Goal: Task Accomplishment & Management: Complete application form

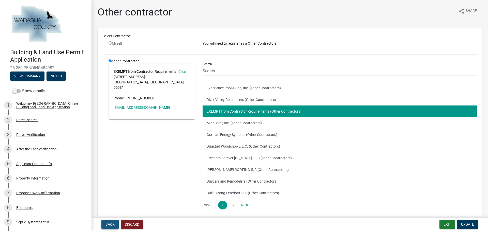
click at [110, 224] on span "Back" at bounding box center [109, 225] width 9 height 4
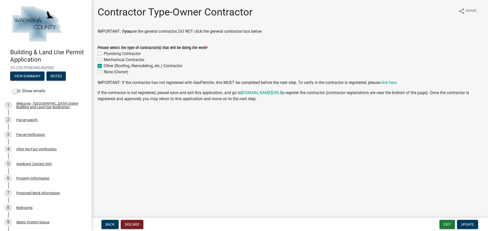
click at [104, 66] on label "Other (Roofing, Remodeling, etc.) Contractor" at bounding box center [143, 66] width 79 height 6
click at [104, 66] on input "Other (Roofing, Remodeling, etc.) Contractor" at bounding box center [105, 64] width 3 height 3
checkbox input "false"
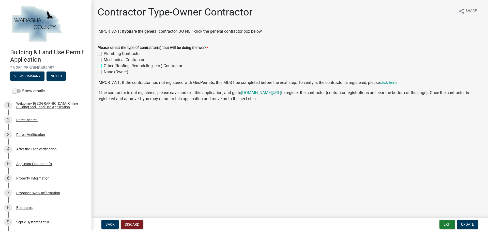
checkbox input "false"
click at [118, 229] on button "Back" at bounding box center [109, 224] width 17 height 9
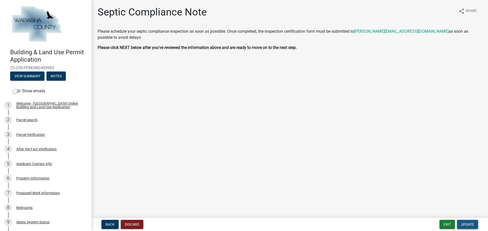
click at [465, 224] on span "Update" at bounding box center [467, 225] width 13 height 4
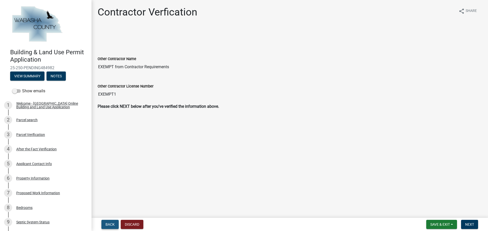
click at [112, 225] on span "Back" at bounding box center [109, 225] width 9 height 4
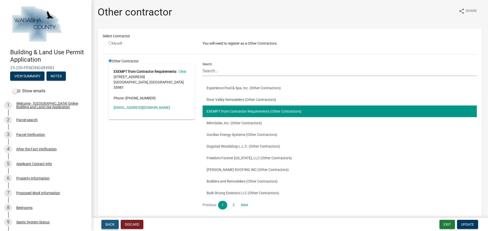
click at [112, 225] on span "Back" at bounding box center [109, 225] width 9 height 4
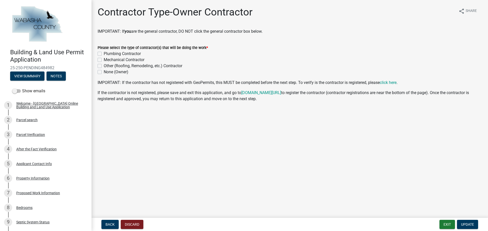
click at [104, 67] on label "Other (Roofing, Remodeling, etc.) Contractor" at bounding box center [143, 66] width 79 height 6
click at [104, 66] on input "Other (Roofing, Remodeling, etc.) Contractor" at bounding box center [105, 64] width 3 height 3
checkbox input "true"
checkbox input "false"
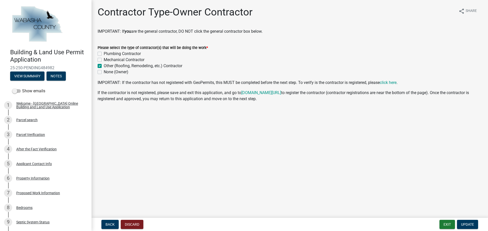
checkbox input "true"
checkbox input "false"
click at [113, 228] on button "Back" at bounding box center [109, 224] width 17 height 9
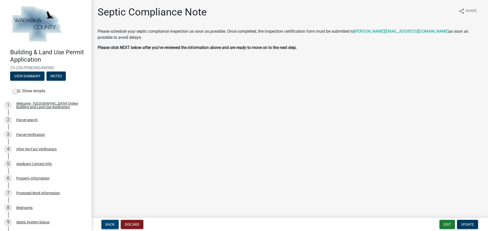
click at [113, 227] on button "Back" at bounding box center [109, 224] width 17 height 9
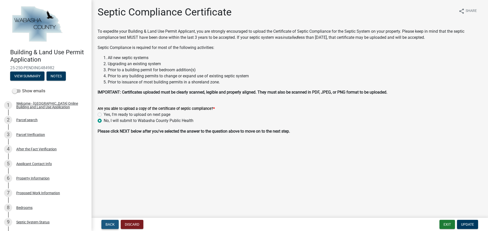
click at [113, 225] on span "Back" at bounding box center [109, 225] width 9 height 4
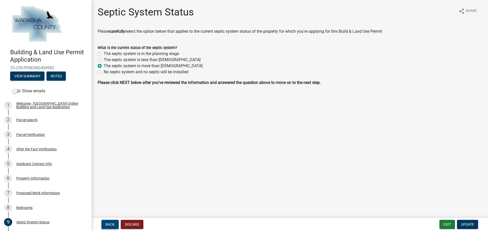
click at [113, 226] on span "Back" at bounding box center [109, 225] width 9 height 4
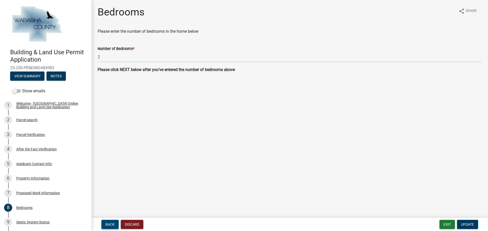
click at [115, 226] on button "Back" at bounding box center [109, 224] width 17 height 9
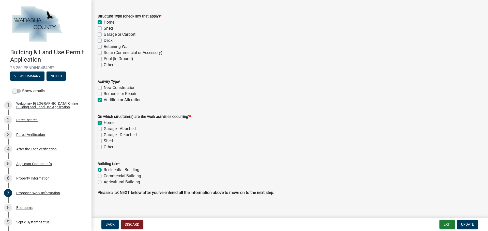
scroll to position [53, 0]
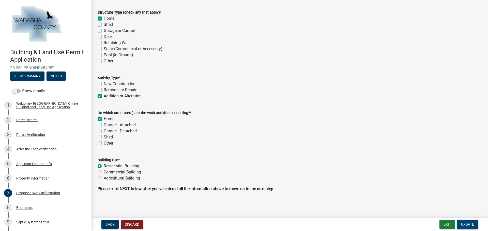
click at [474, 225] on button "Update" at bounding box center [467, 224] width 21 height 9
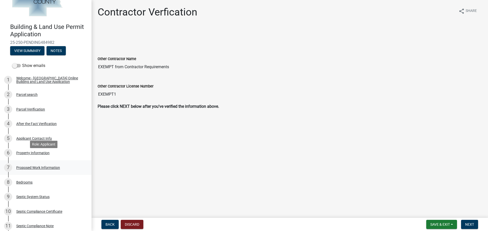
scroll to position [51, 0]
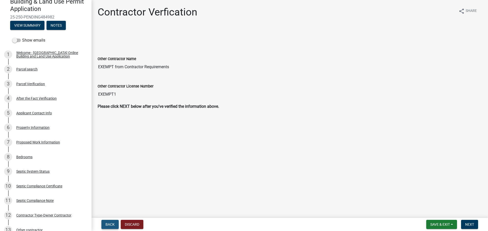
click at [114, 225] on span "Back" at bounding box center [109, 225] width 9 height 4
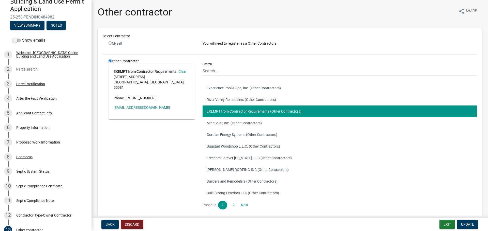
click at [113, 45] on div "Myself" at bounding box center [152, 43] width 86 height 5
click at [110, 43] on input "radio" at bounding box center [110, 42] width 3 height 3
radio input "false"
radio input "true"
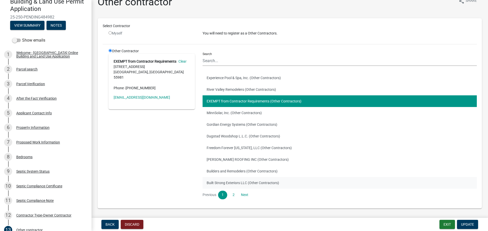
scroll to position [1, 0]
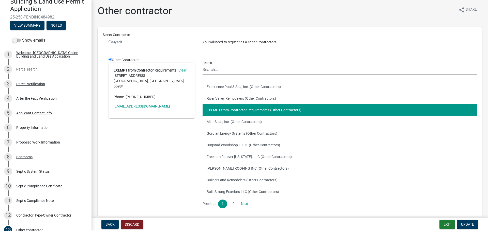
click at [110, 42] on input "radio" at bounding box center [110, 41] width 3 height 3
radio input "false"
radio input "true"
click at [109, 41] on input "radio" at bounding box center [110, 41] width 3 height 3
radio input "false"
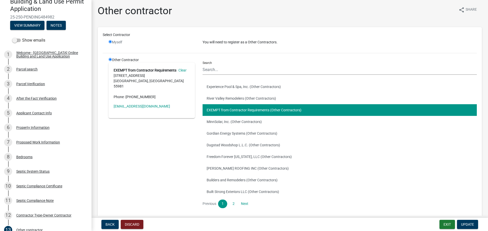
radio input "true"
click at [110, 41] on input "radio" at bounding box center [110, 41] width 3 height 3
radio input "false"
radio input "true"
click at [110, 41] on input "radio" at bounding box center [110, 41] width 3 height 3
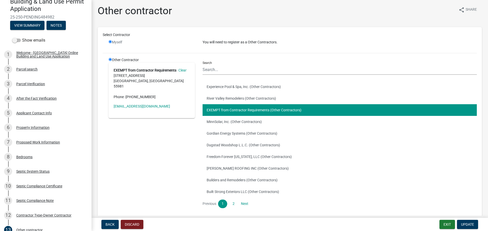
radio input "false"
radio input "true"
click at [110, 61] on div "Other Contractor EXEMPT from Contractor Requirements Clear [STREET_ADDRESS] Pho…" at bounding box center [152, 134] width 94 height 155
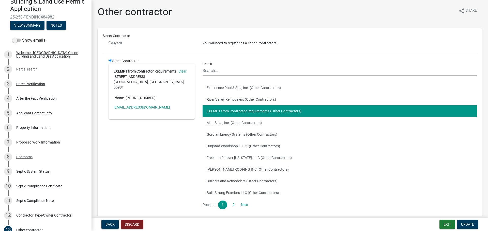
scroll to position [0, 0]
click at [110, 43] on input "radio" at bounding box center [110, 42] width 3 height 3
radio input "false"
radio input "true"
click at [110, 43] on input "radio" at bounding box center [110, 42] width 3 height 3
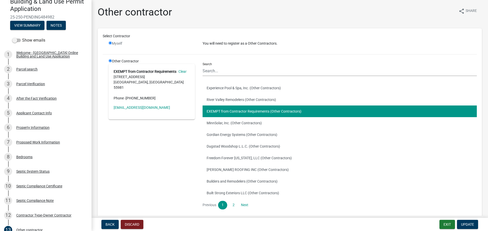
radio input "false"
radio input "true"
click at [110, 43] on input "radio" at bounding box center [110, 42] width 3 height 3
radio input "false"
radio input "true"
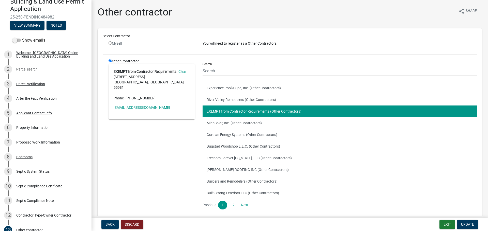
click at [110, 43] on input "radio" at bounding box center [110, 42] width 3 height 3
radio input "false"
radio input "true"
click at [110, 43] on input "radio" at bounding box center [110, 42] width 3 height 3
radio input "false"
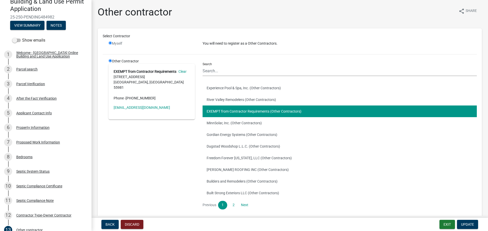
radio input "true"
click at [110, 43] on input "radio" at bounding box center [110, 42] width 3 height 3
radio input "false"
radio input "true"
click at [242, 206] on link "Next" at bounding box center [244, 205] width 9 height 9
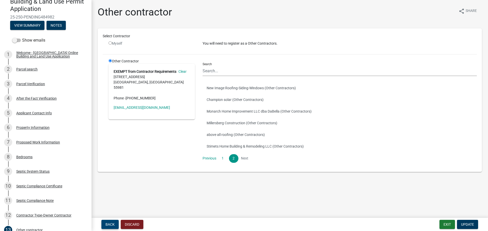
click at [110, 224] on span "Back" at bounding box center [109, 225] width 9 height 4
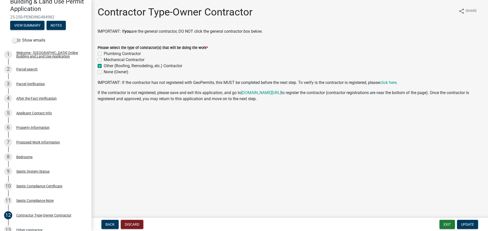
click at [99, 74] on div "None (Owner)" at bounding box center [290, 72] width 384 height 6
click at [104, 71] on label "None (Owner)" at bounding box center [116, 72] width 25 height 6
click at [104, 71] on input "None (Owner)" at bounding box center [105, 70] width 3 height 3
checkbox input "true"
checkbox input "false"
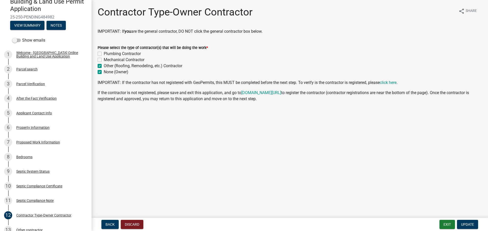
checkbox input "false"
checkbox input "true"
click at [101, 64] on div "Other (Roofing, Remodeling, etc.) Contractor" at bounding box center [290, 66] width 384 height 6
click at [104, 66] on label "Other (Roofing, Remodeling, etc.) Contractor" at bounding box center [143, 66] width 79 height 6
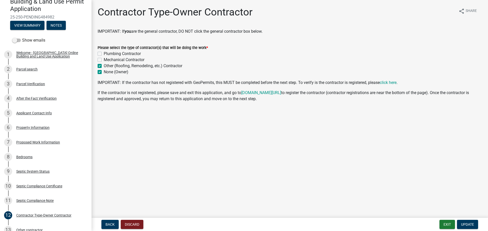
click at [104, 66] on input "Other (Roofing, Remodeling, etc.) Contractor" at bounding box center [105, 64] width 3 height 3
checkbox input "false"
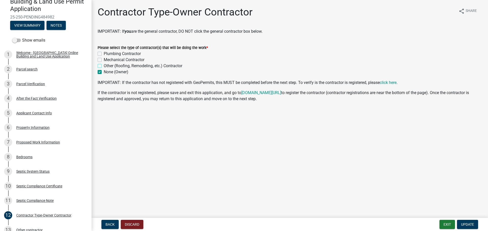
checkbox input "true"
click at [104, 66] on label "Other (Roofing, Remodeling, etc.) Contractor" at bounding box center [143, 66] width 79 height 6
click at [104, 66] on input "Other (Roofing, Remodeling, etc.) Contractor" at bounding box center [105, 64] width 3 height 3
checkbox input "true"
checkbox input "false"
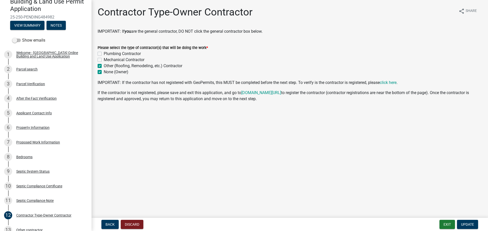
checkbox input "false"
checkbox input "true"
click at [102, 72] on div "None (Owner)" at bounding box center [290, 72] width 384 height 6
click at [104, 73] on label "None (Owner)" at bounding box center [116, 72] width 25 height 6
click at [104, 72] on input "None (Owner)" at bounding box center [105, 70] width 3 height 3
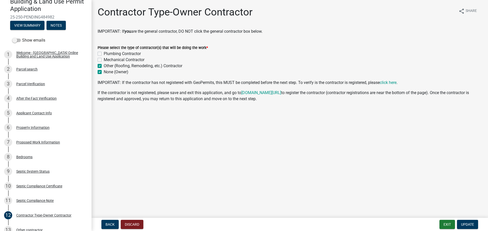
checkbox input "false"
checkbox input "true"
checkbox input "false"
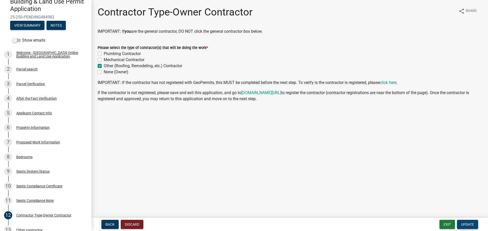
click at [470, 226] on span "Update" at bounding box center [467, 225] width 13 height 4
